Goal: Task Accomplishment & Management: Manage account settings

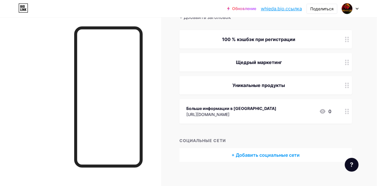
scroll to position [66, 0]
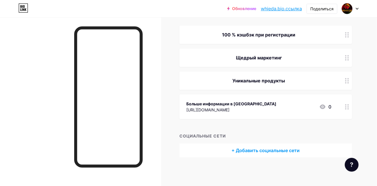
click at [185, 110] on div "Больше информации в Телеграме [URL][DOMAIN_NAME] 0" at bounding box center [266, 107] width 173 height 25
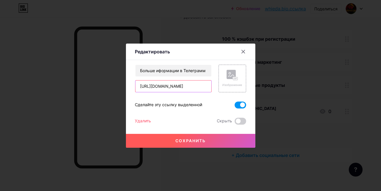
scroll to position [0, 79]
drag, startPoint x: 138, startPoint y: 86, endPoint x: 314, endPoint y: 89, distance: 176.1
click at [314, 89] on div "Редактировать Content YouTube Play YouTube video without leaving your page. ADD…" at bounding box center [190, 95] width 381 height 191
paste input "text"
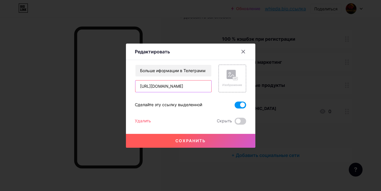
type input "[URL][DOMAIN_NAME]"
click at [193, 139] on ya-tr-span "Сохранить" at bounding box center [191, 140] width 30 height 5
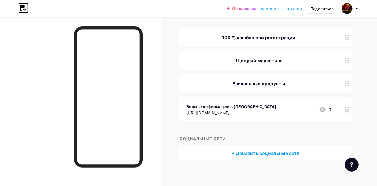
click at [275, 111] on div "[URL][DOMAIN_NAME]" at bounding box center [231, 113] width 90 height 6
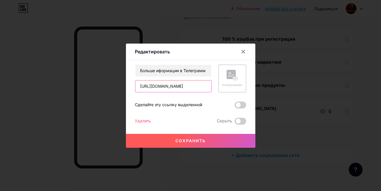
scroll to position [0, 46]
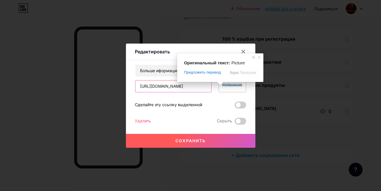
drag, startPoint x: 182, startPoint y: 86, endPoint x: 235, endPoint y: 86, distance: 52.4
click at [235, 86] on div "Больше иформации в Телеграмм [URL][DOMAIN_NAME] Изображение" at bounding box center [190, 78] width 111 height 28
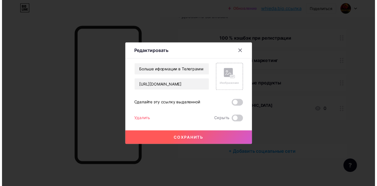
scroll to position [0, 0]
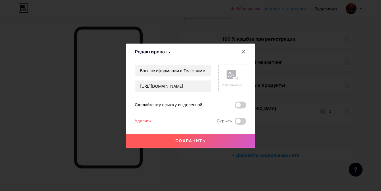
click at [203, 137] on button "Сохранить" at bounding box center [190, 141] width 129 height 14
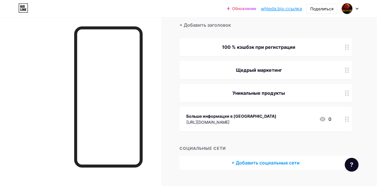
scroll to position [58, 0]
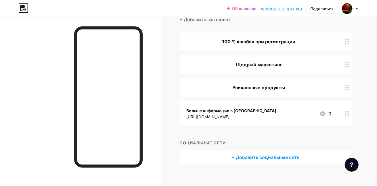
click at [277, 110] on div "Больше информации в [GEOGRAPHIC_DATA]" at bounding box center [231, 111] width 90 height 6
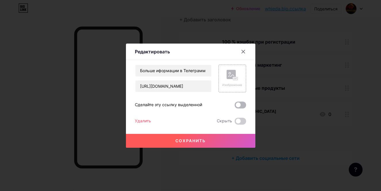
click at [241, 102] on span at bounding box center [241, 104] width 12 height 7
click at [235, 106] on input "checkbox" at bounding box center [235, 106] width 0 height 0
click at [202, 143] on button "Сохранить" at bounding box center [190, 141] width 129 height 14
